Goal: Task Accomplishment & Management: Use online tool/utility

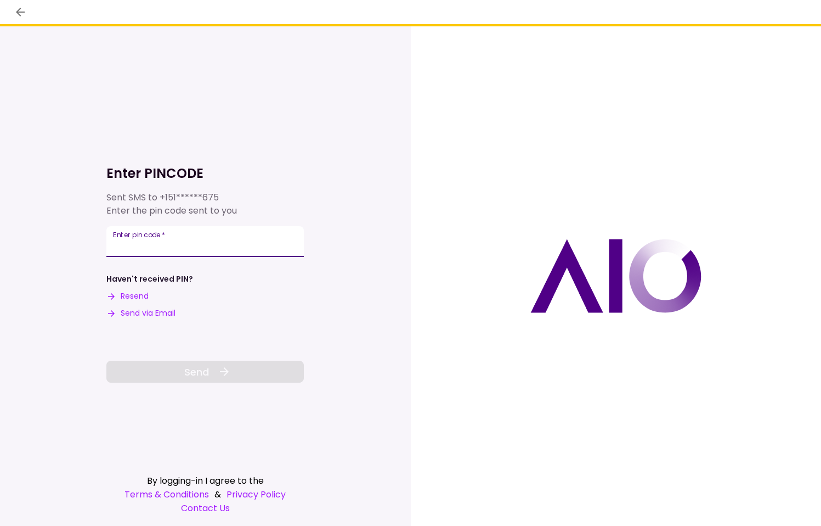
click at [207, 245] on input "Enter pin code   *" at bounding box center [204, 241] width 197 height 31
type input "******"
click at [155, 369] on button "Send" at bounding box center [204, 371] width 197 height 22
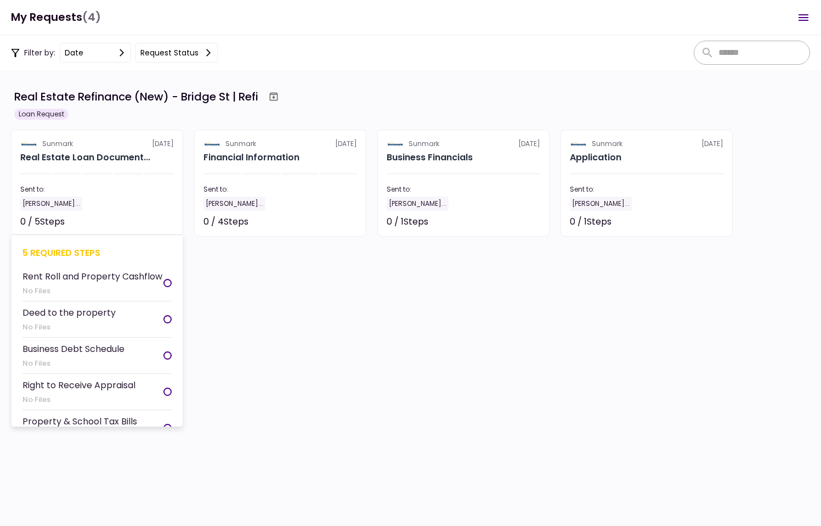
click at [76, 283] on div "Rent Roll and Property Cashflow" at bounding box center [92, 276] width 140 height 14
